Goal: Task Accomplishment & Management: Complete application form

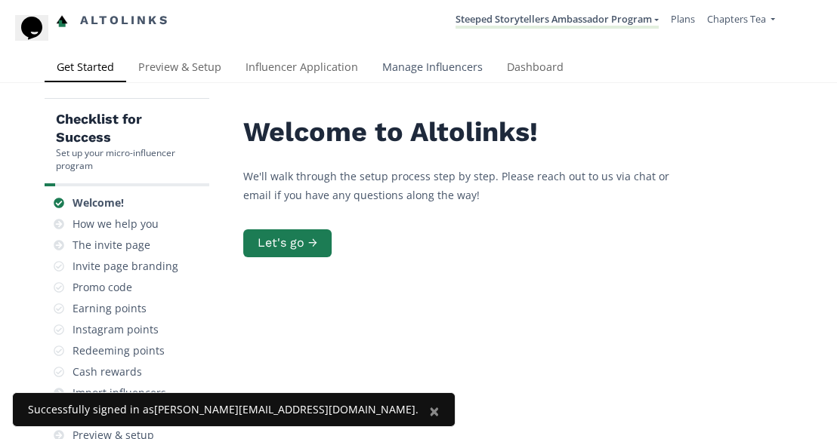
click at [430, 66] on link "Manage Influencers" at bounding box center [432, 69] width 125 height 30
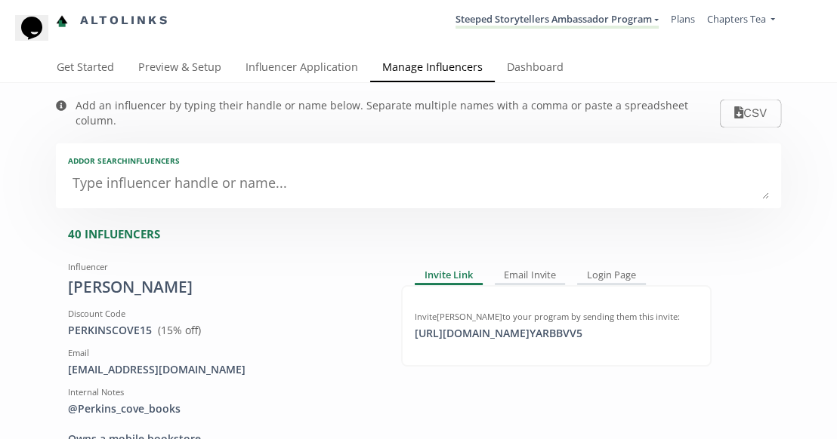
click at [232, 169] on textarea at bounding box center [418, 184] width 701 height 30
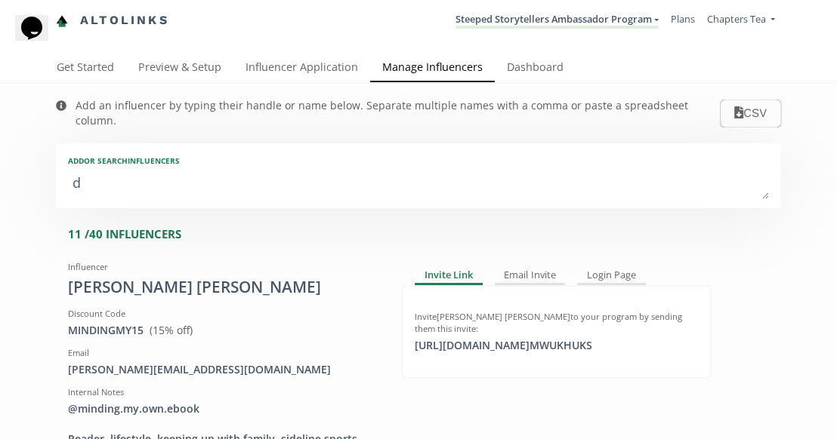
type textarea "de"
type input "de"
type input "DE"
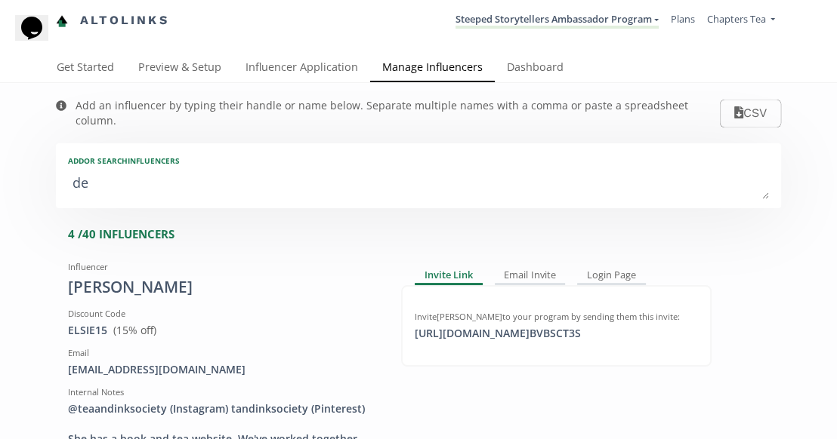
type textarea "deb"
type input "deb"
type input "DEB"
type textarea "debr"
type input "debr"
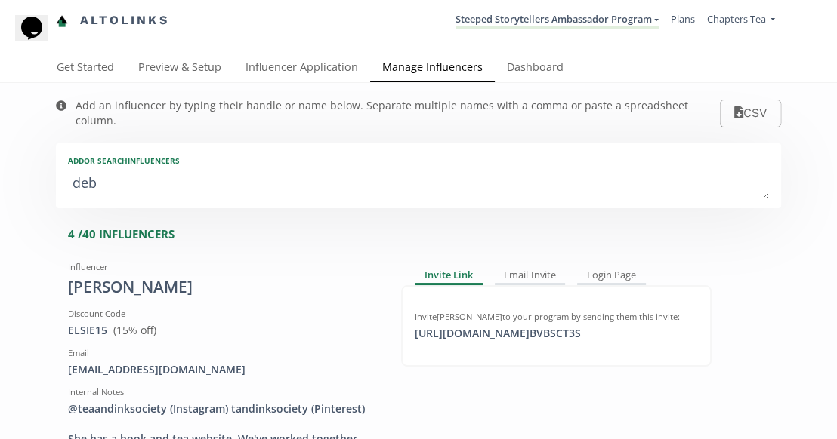
type input "DEBR"
type textarea "[PERSON_NAME]"
type input "[PERSON_NAME]"
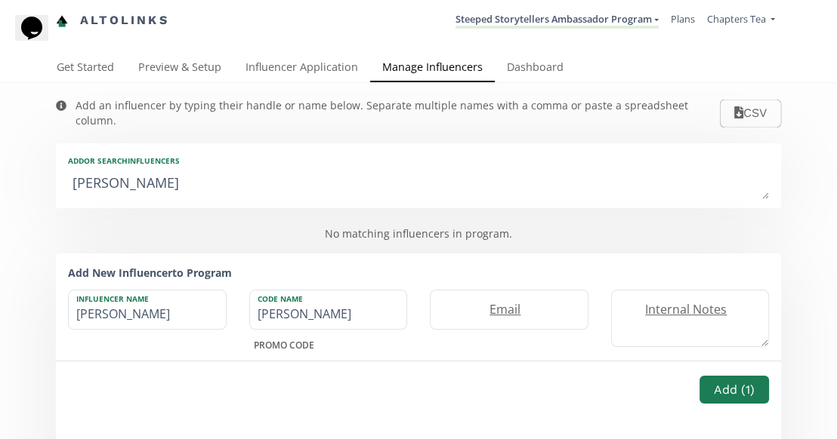
click at [185, 171] on textarea "[PERSON_NAME]" at bounding box center [418, 184] width 701 height 30
type textarea "g"
type input "g"
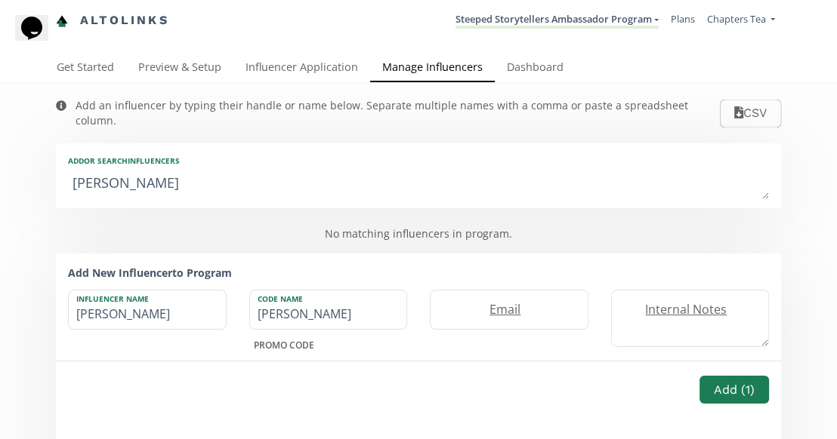
type input "G"
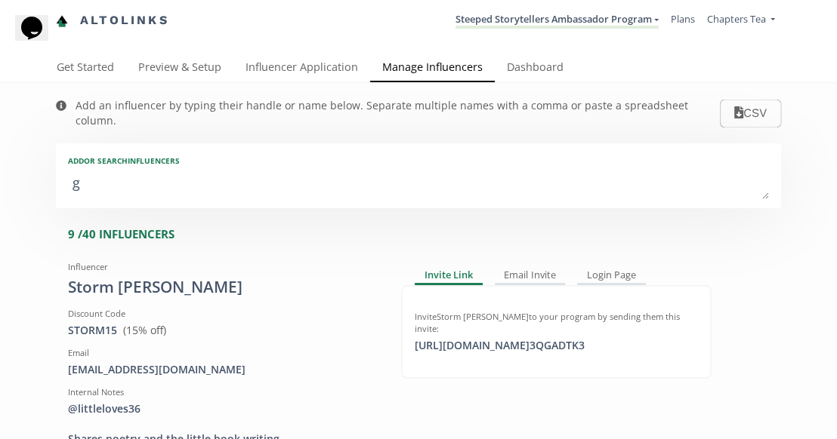
type textarea "ge"
type input "ge"
type input "GE"
type textarea "ger"
type input "ger"
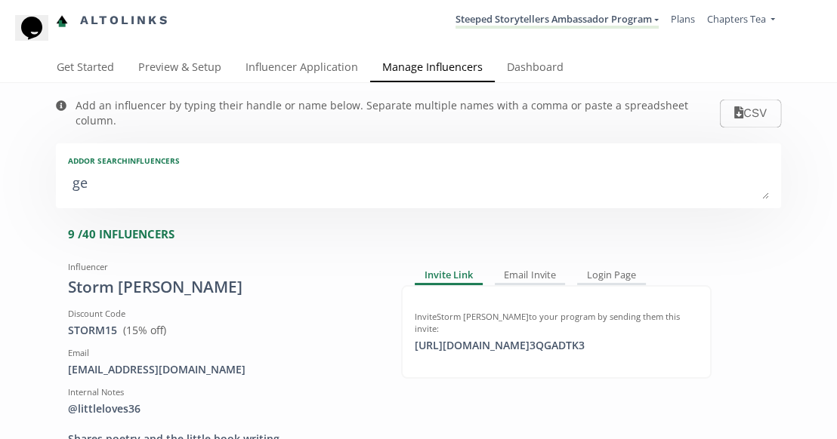
type input "GER"
type textarea "gerb"
type input "gerb"
type input "GERB"
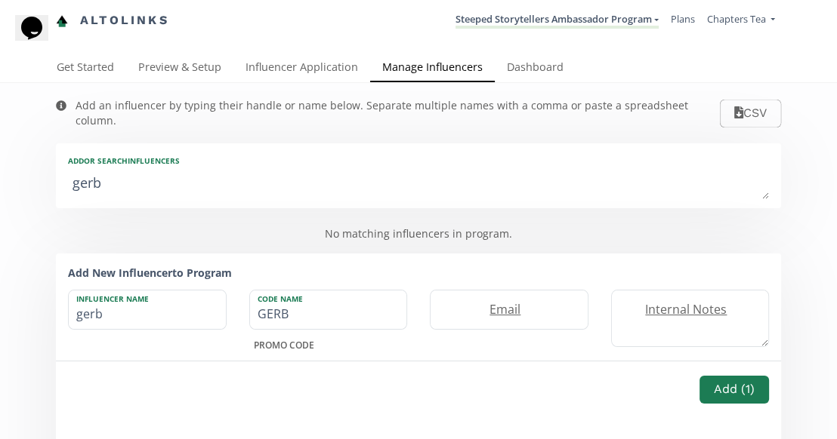
type textarea "gerbe"
type input "gerbe"
type input "GERBE"
type textarea "gerber"
type input "gerber"
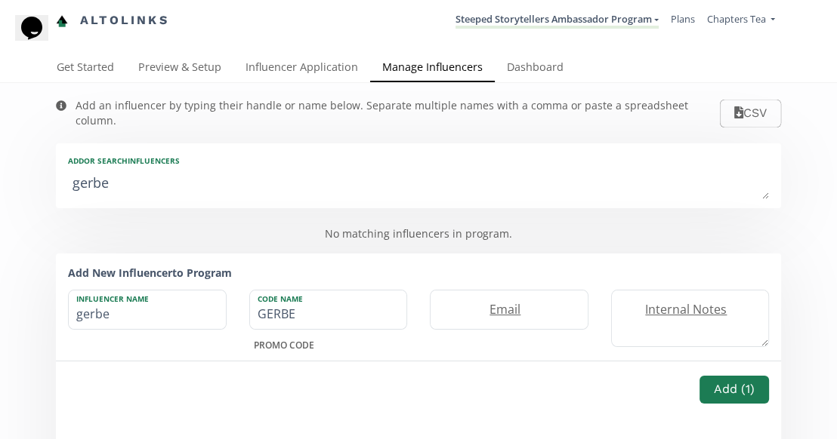
type input "GERBER"
click at [219, 171] on textarea "gerber" at bounding box center [418, 184] width 701 height 30
